Goal: Check status: Check status

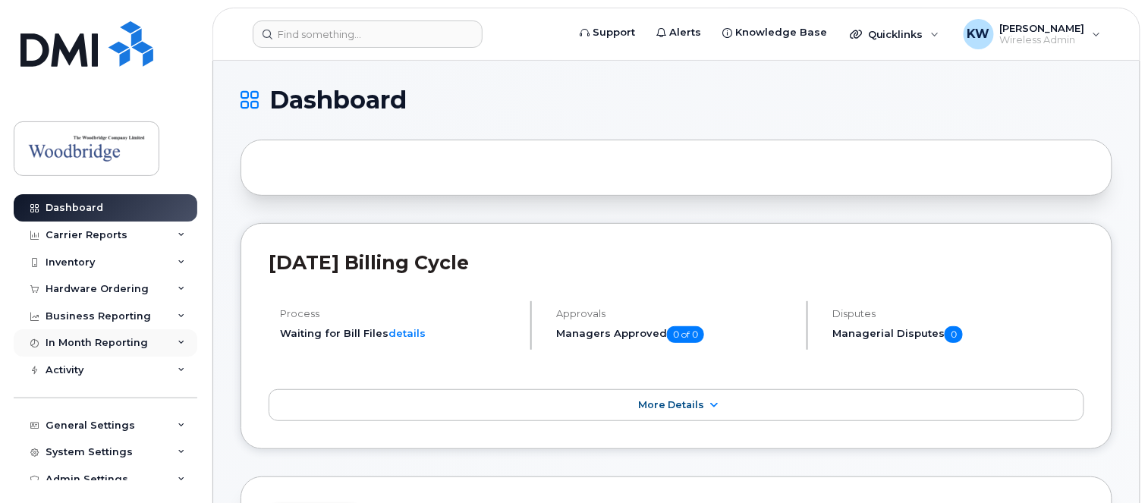
click at [86, 341] on div "In Month Reporting" at bounding box center [97, 343] width 102 height 12
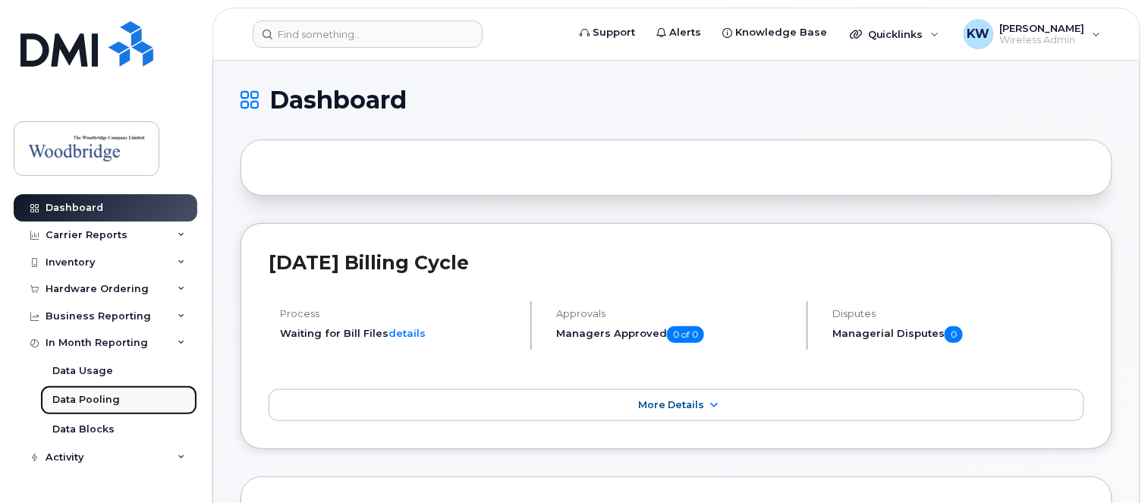
click at [79, 399] on div "Data Pooling" at bounding box center [86, 400] width 68 height 14
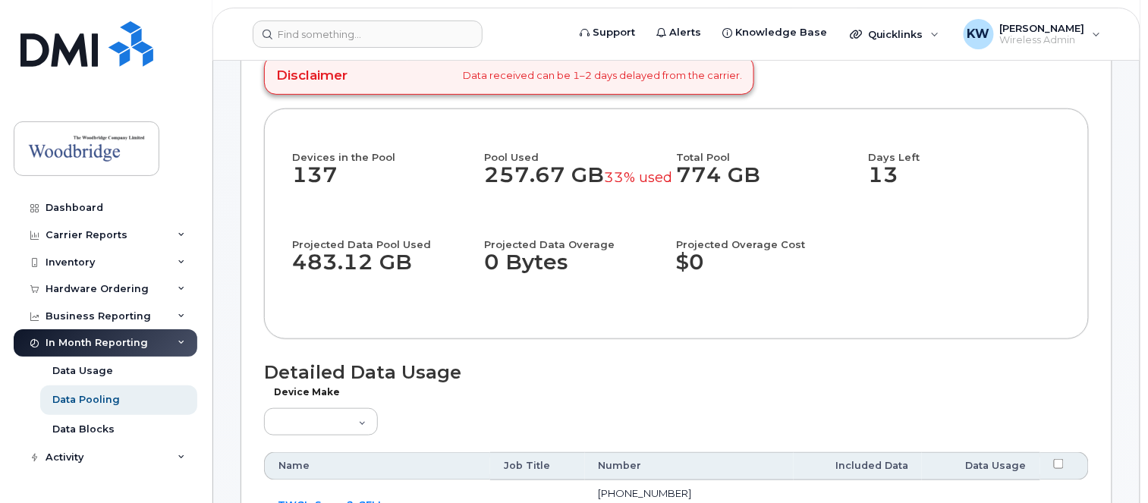
scroll to position [76, 0]
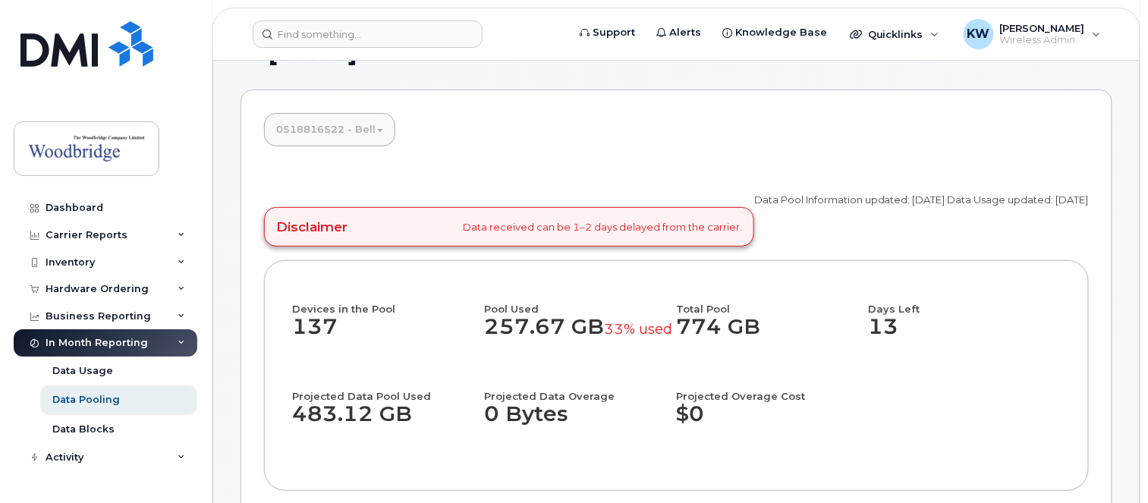
click at [378, 127] on link "0518816522 - Bell" at bounding box center [329, 129] width 131 height 33
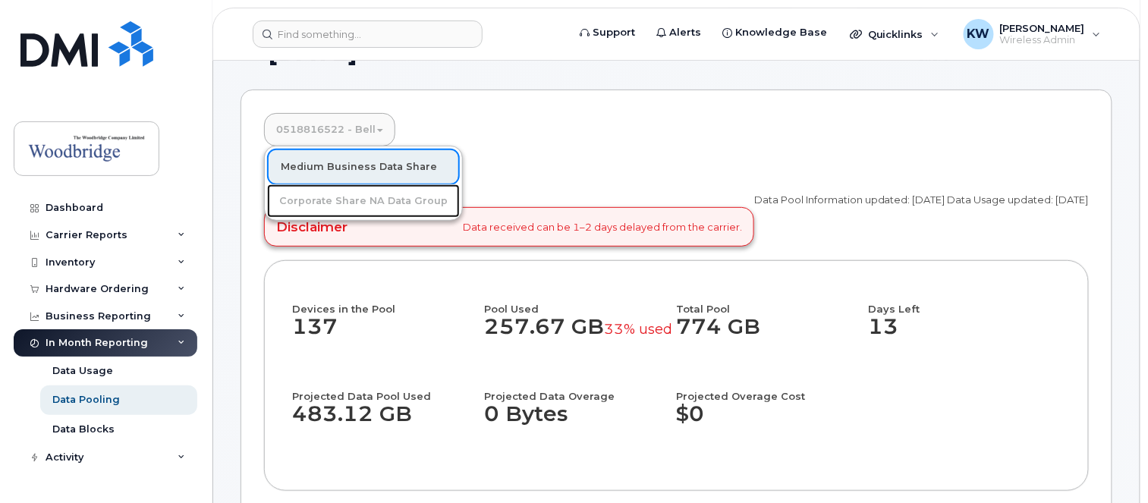
click at [305, 197] on link "Corporate Share NA Data Group" at bounding box center [363, 200] width 193 height 33
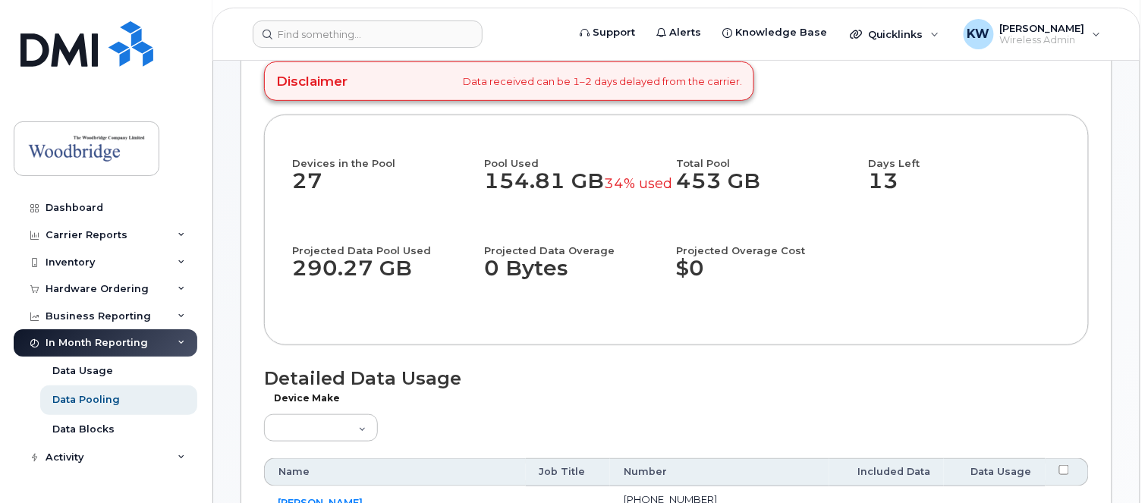
scroll to position [228, 0]
